Goal: Navigation & Orientation: Find specific page/section

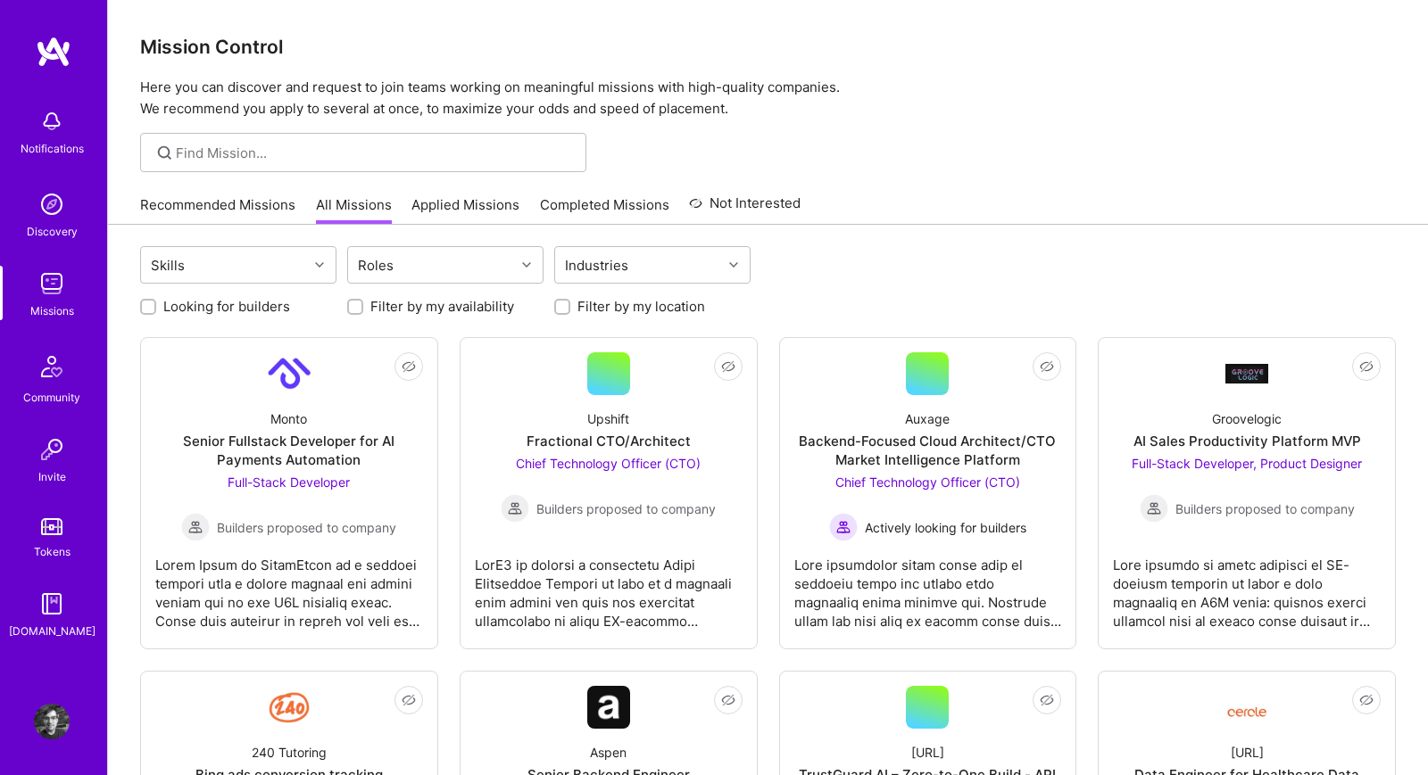
click at [231, 209] on link "Recommended Missions" at bounding box center [217, 209] width 155 height 29
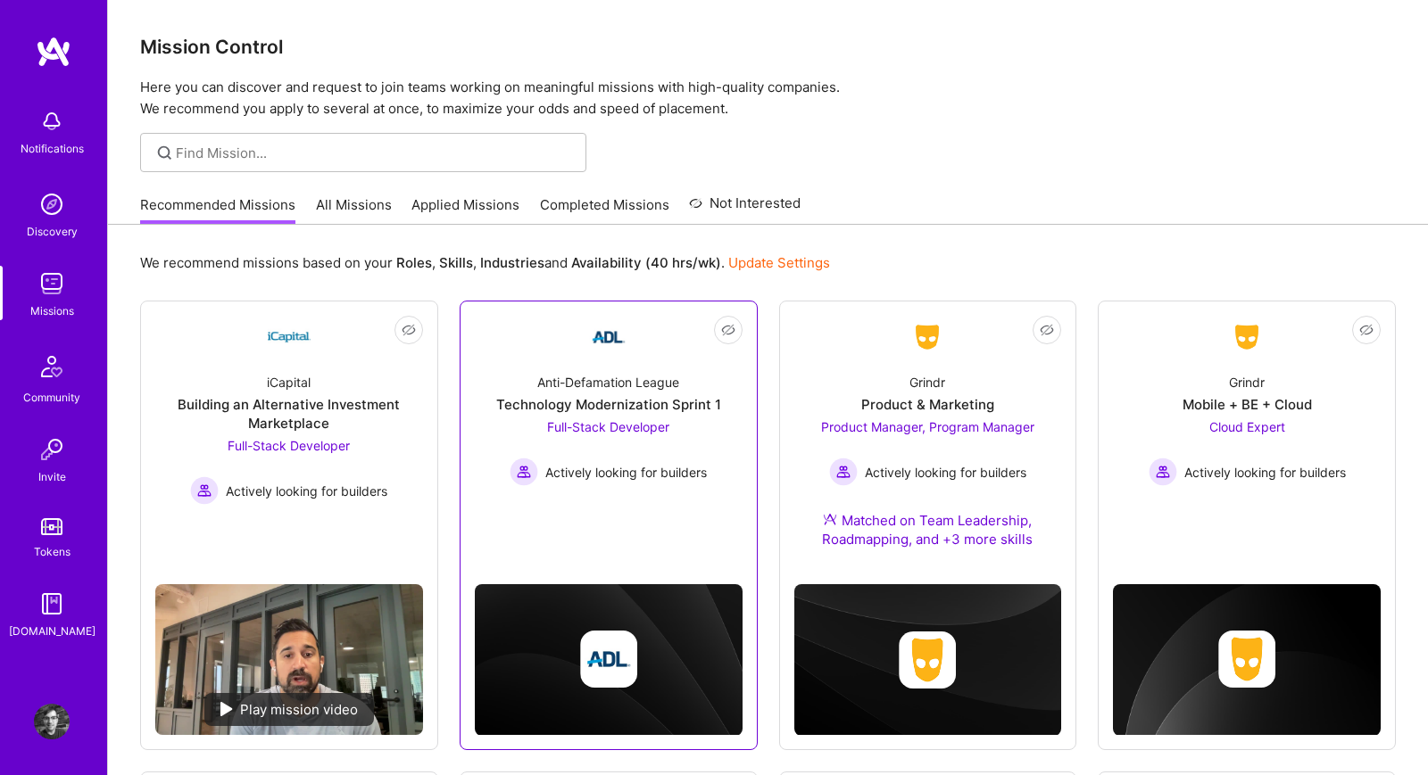
click at [504, 342] on link "Not Interested Anti-Defamation League Technology Modernization Sprint 1 Full-St…" at bounding box center [609, 417] width 268 height 203
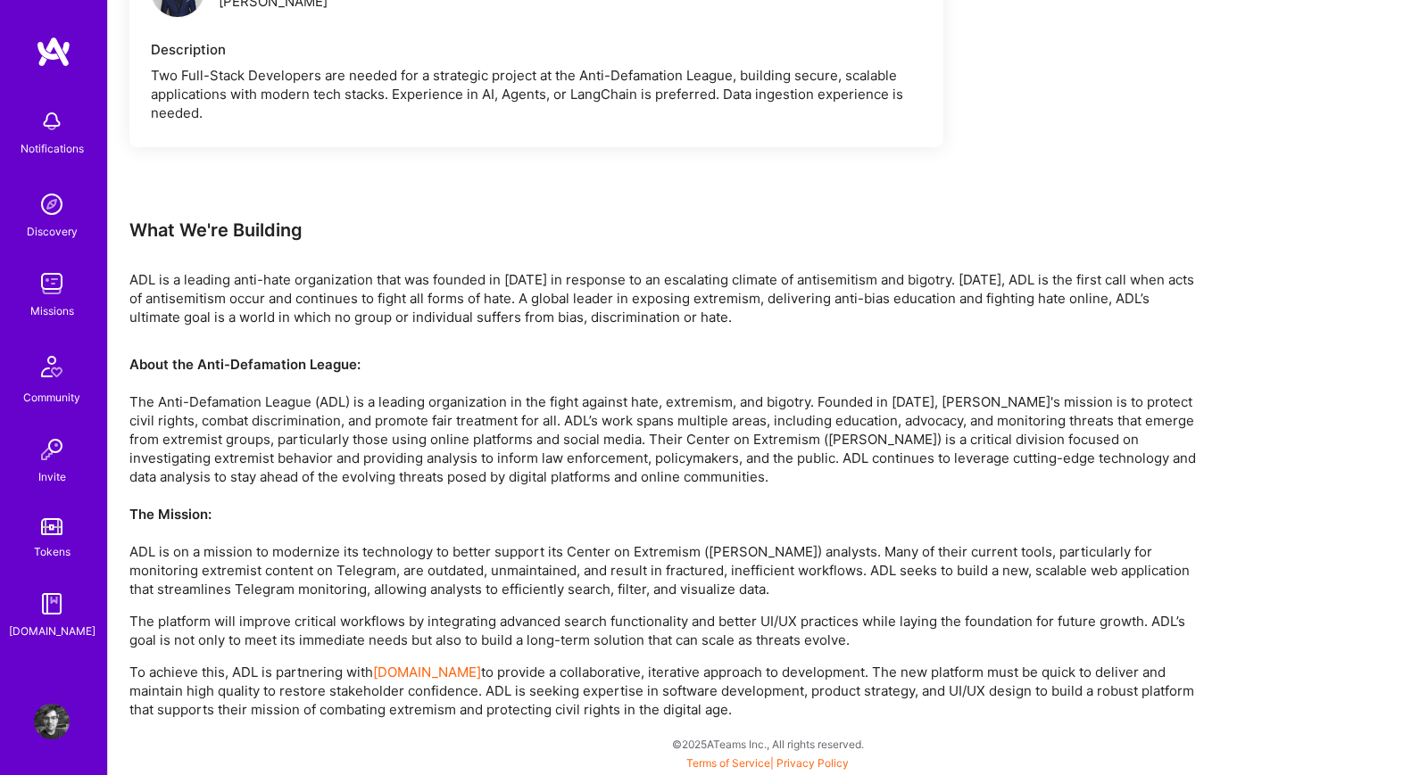
scroll to position [1680, 0]
click at [52, 272] on img at bounding box center [52, 284] width 36 height 36
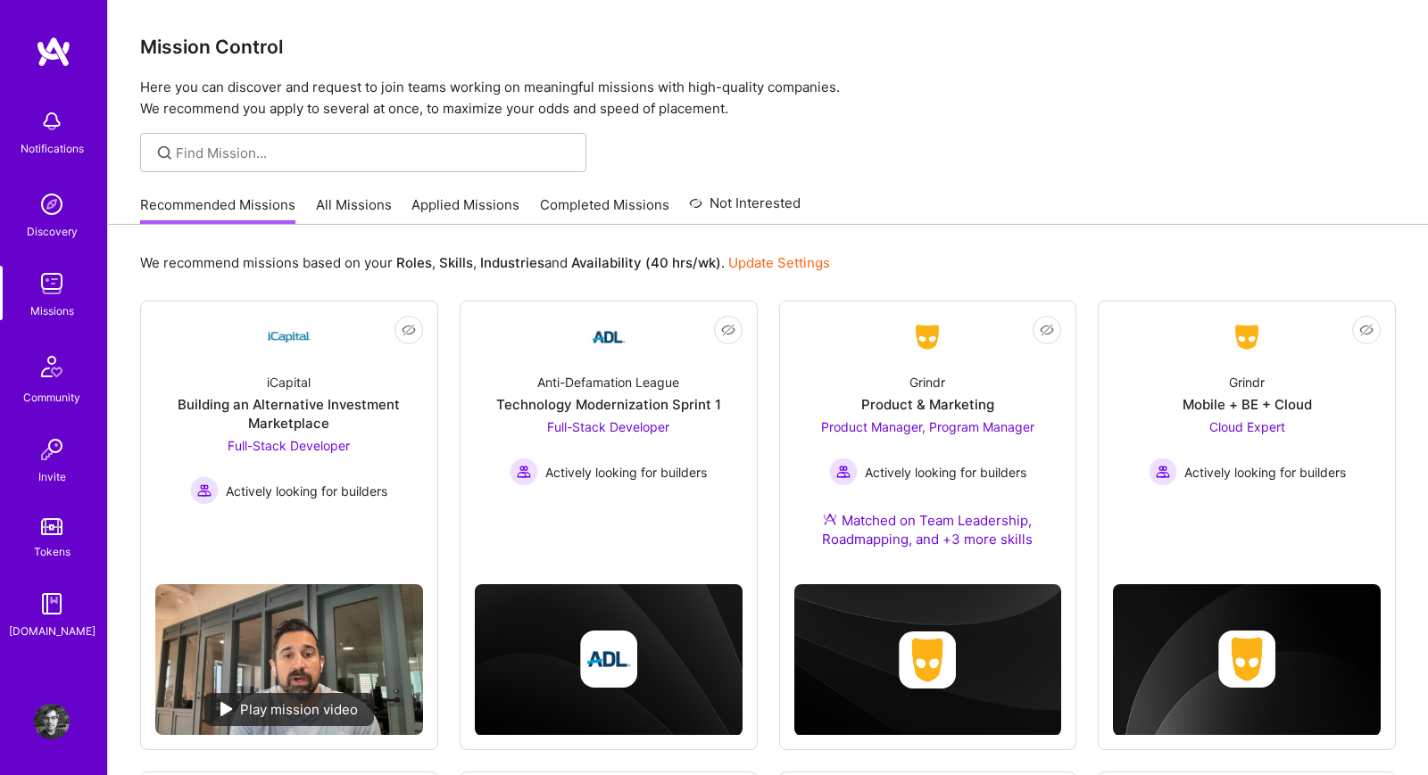
click at [347, 211] on link "All Missions" at bounding box center [354, 209] width 76 height 29
